Goal: Use online tool/utility

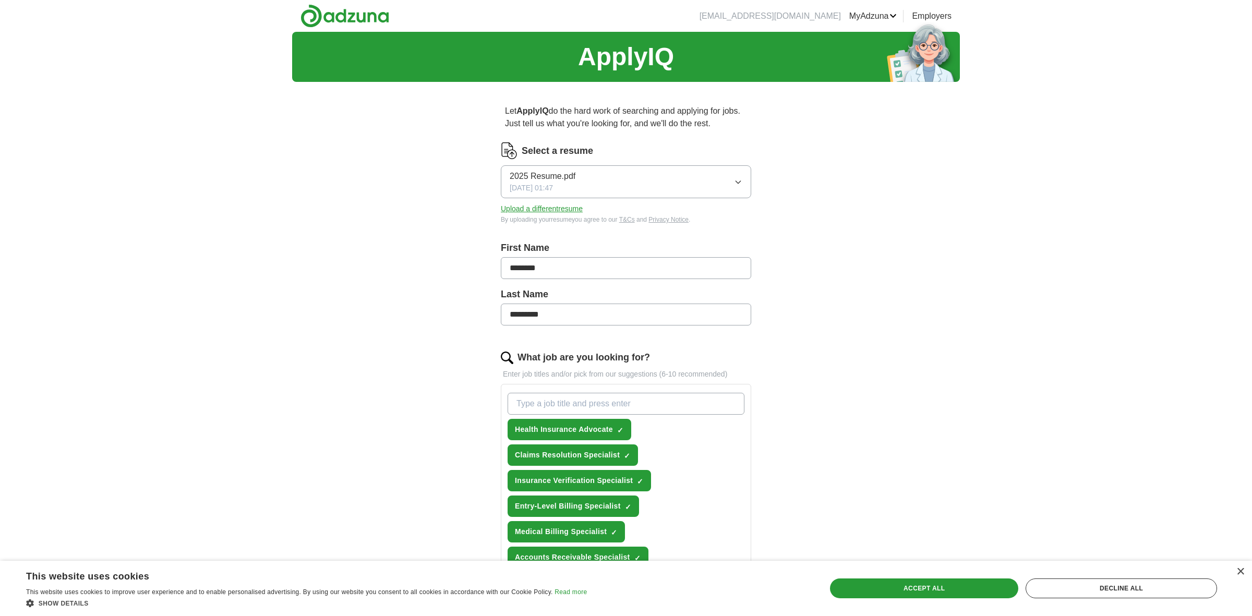
click at [395, 233] on div "ApplyIQ Let ApplyIQ do the hard work of searching and applying for jobs. Just t…" at bounding box center [626, 542] width 668 height 1020
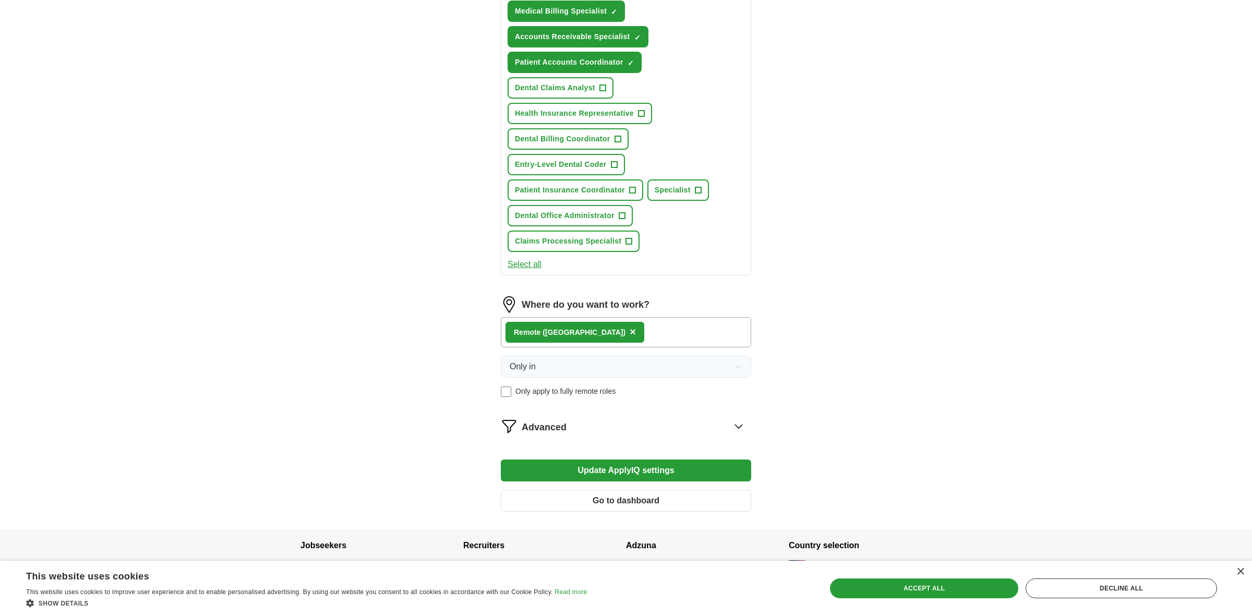
scroll to position [535, 0]
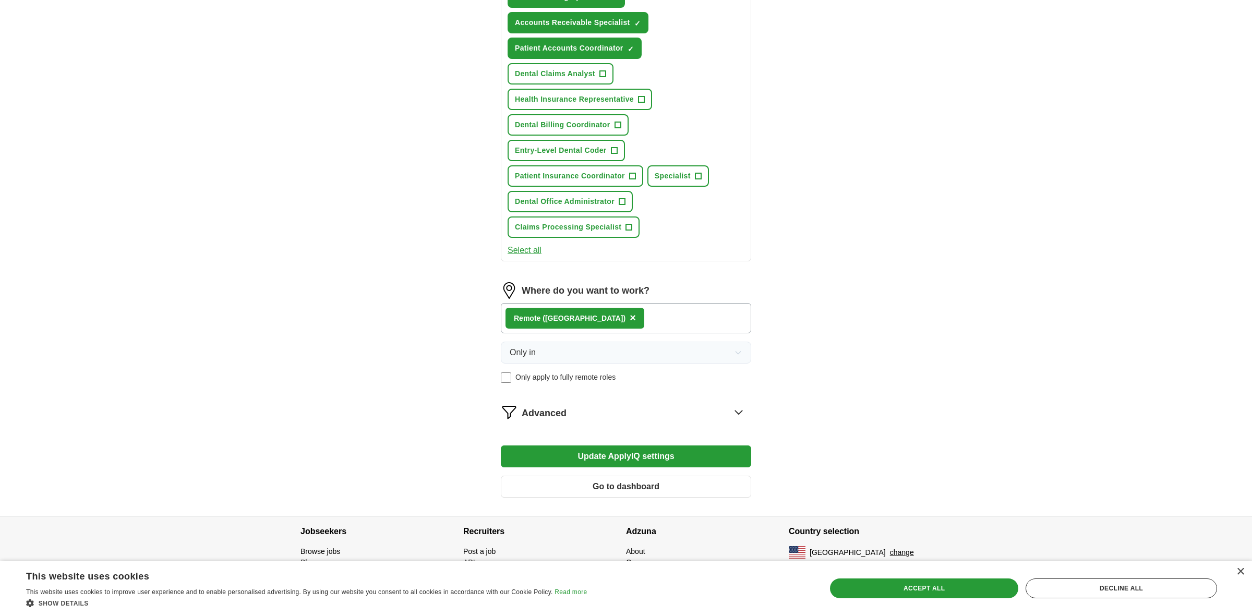
click at [602, 419] on form "Select a resume 2025 Resume.pdf 09/15/2025, 01:47 Upload a different resume By …" at bounding box center [626, 57] width 250 height 898
click at [566, 406] on span "Advanced" at bounding box center [544, 413] width 45 height 14
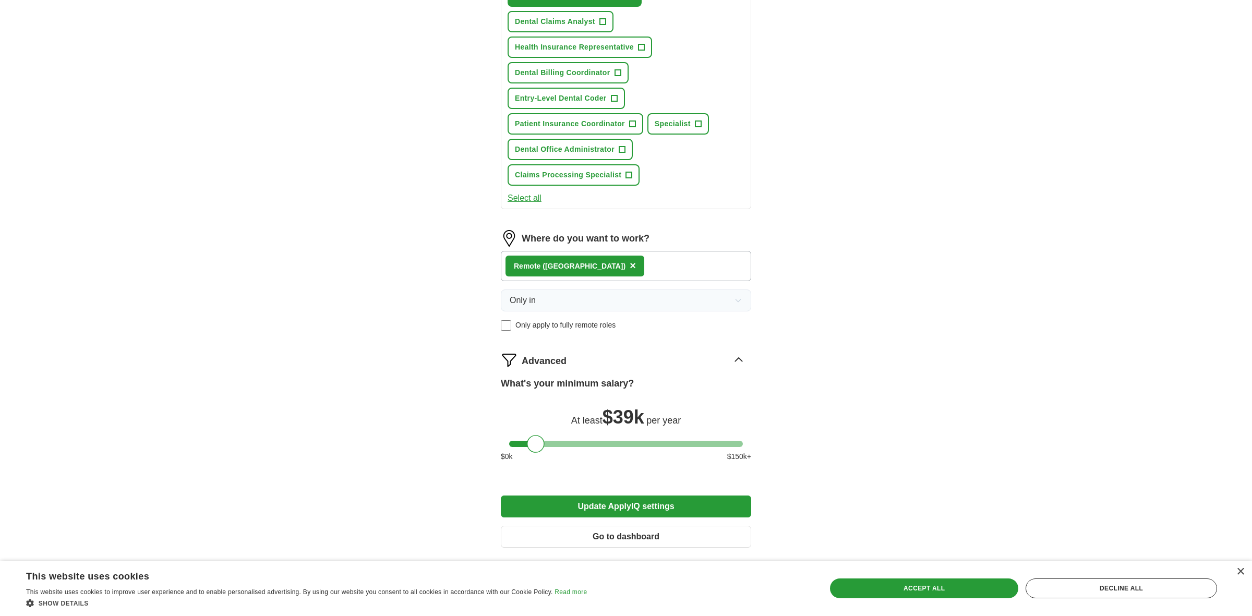
scroll to position [637, 0]
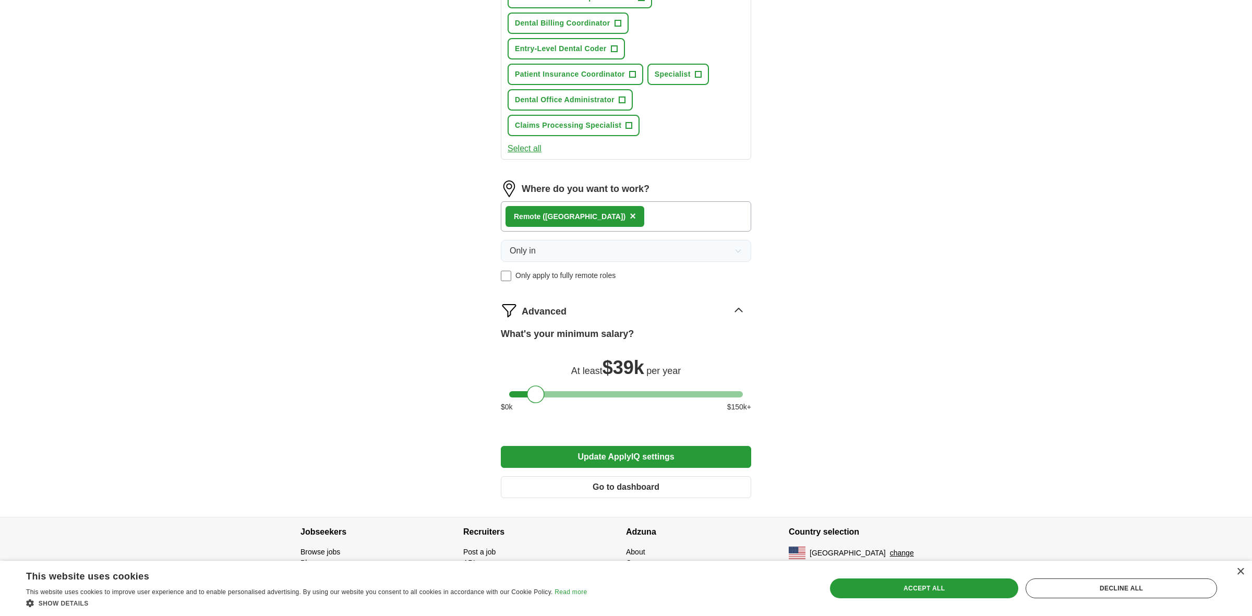
click at [626, 451] on button "Update ApplyIQ settings" at bounding box center [626, 457] width 250 height 22
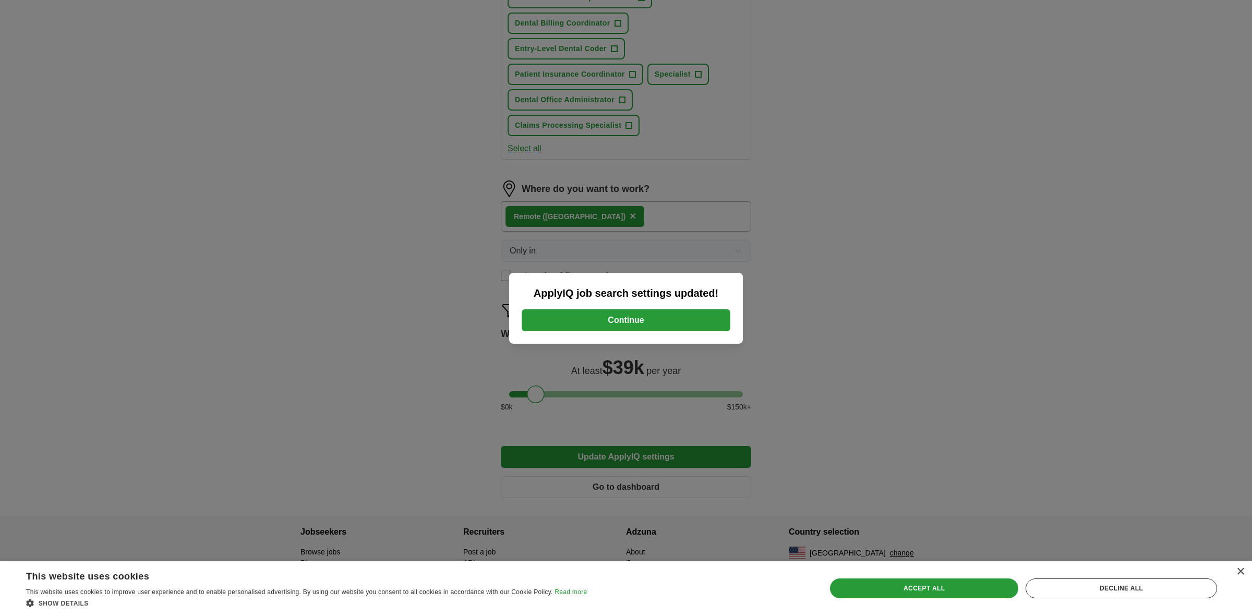
click at [643, 315] on button "Continue" at bounding box center [626, 320] width 209 height 22
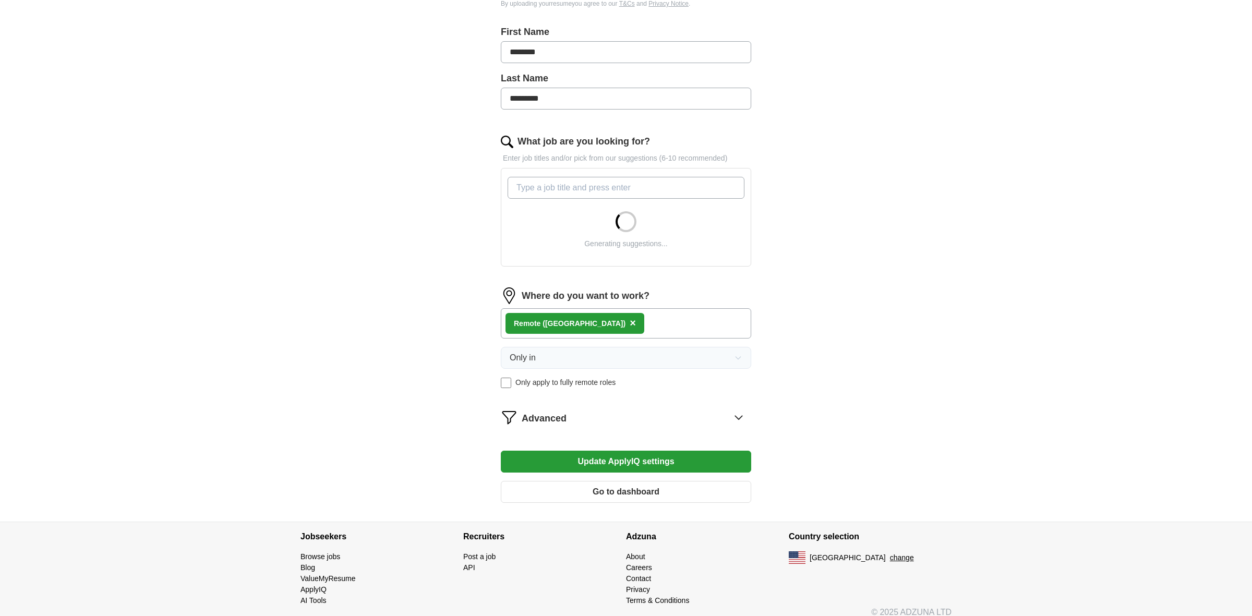
scroll to position [223, 0]
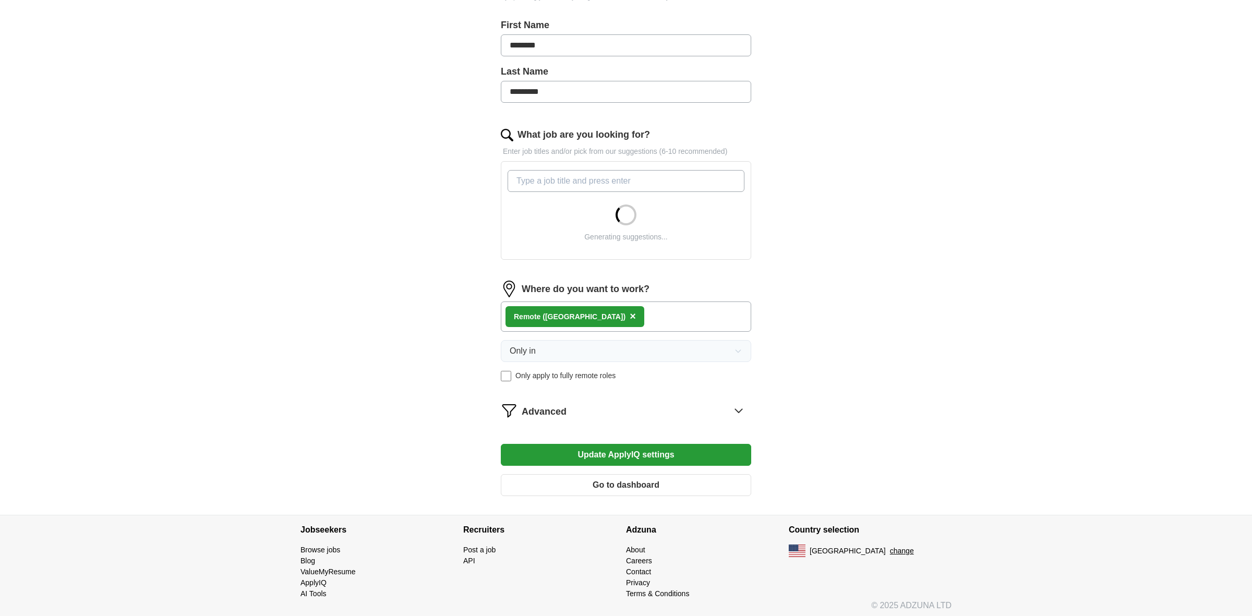
click at [581, 485] on button "Go to dashboard" at bounding box center [626, 485] width 250 height 22
